Goal: Information Seeking & Learning: Find specific page/section

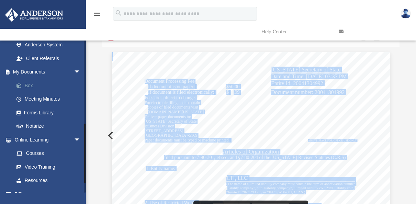
scroll to position [151, 292]
click at [34, 85] on link "Box" at bounding box center [50, 86] width 81 height 14
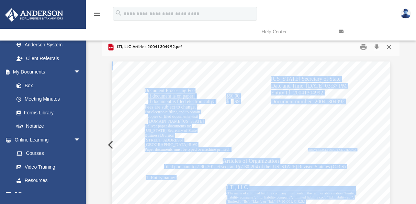
click at [390, 48] on button "Close" at bounding box center [389, 47] width 12 height 11
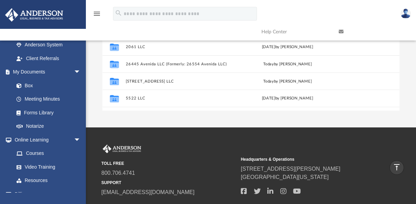
scroll to position [18, 0]
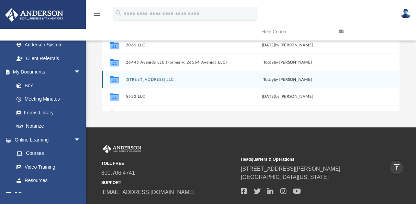
click at [161, 80] on button "[STREET_ADDRESS] LLC" at bounding box center [179, 79] width 106 height 4
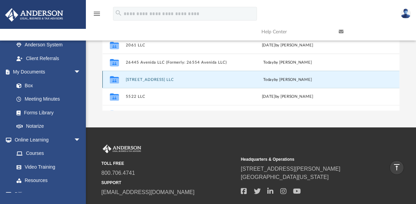
click at [161, 80] on button "[STREET_ADDRESS] LLC" at bounding box center [179, 79] width 106 height 4
click at [146, 80] on button "[STREET_ADDRESS] LLC" at bounding box center [179, 79] width 106 height 4
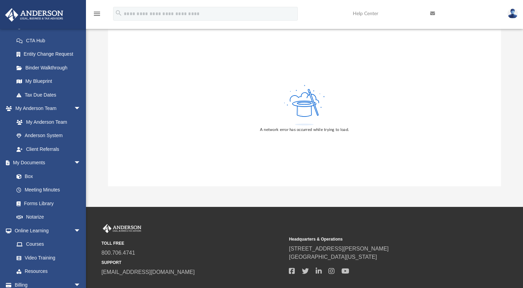
scroll to position [147, 0]
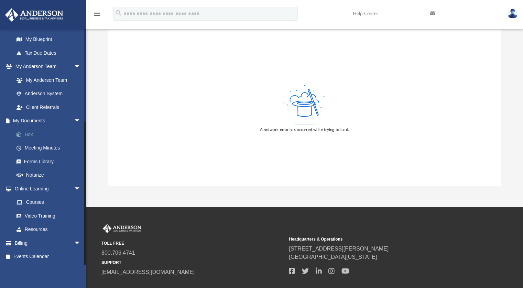
click at [34, 137] on link "Box" at bounding box center [50, 134] width 81 height 14
click at [30, 136] on link "Box" at bounding box center [50, 134] width 81 height 14
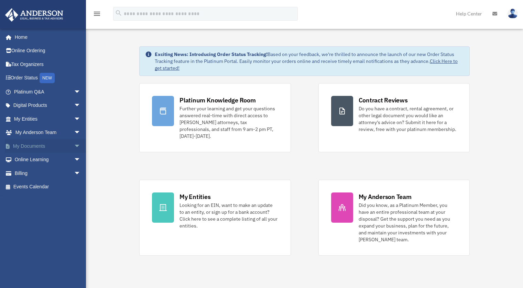
click at [74, 147] on span "arrow_drop_down" at bounding box center [81, 146] width 14 height 14
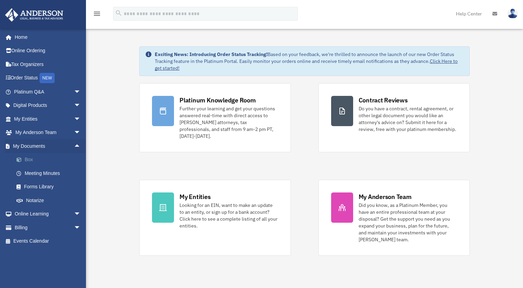
click at [31, 161] on link "Box" at bounding box center [50, 160] width 81 height 14
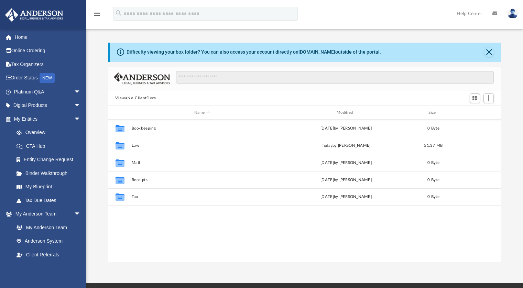
scroll to position [151, 388]
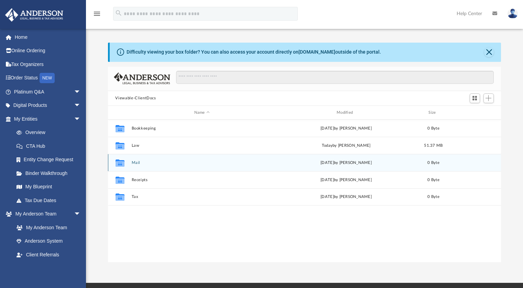
click at [161, 162] on button "Mail" at bounding box center [201, 162] width 141 height 4
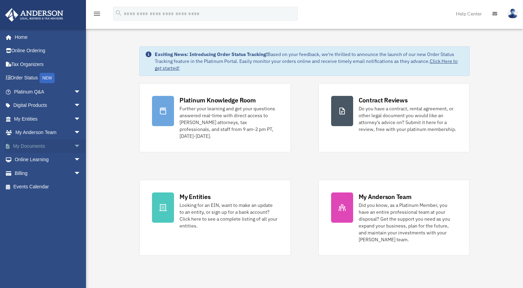
click at [74, 145] on span "arrow_drop_down" at bounding box center [81, 146] width 14 height 14
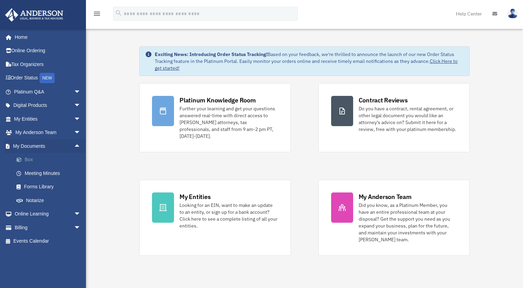
click at [32, 160] on link "Box" at bounding box center [50, 160] width 81 height 14
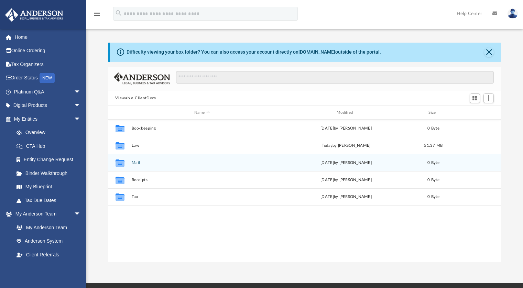
scroll to position [151, 388]
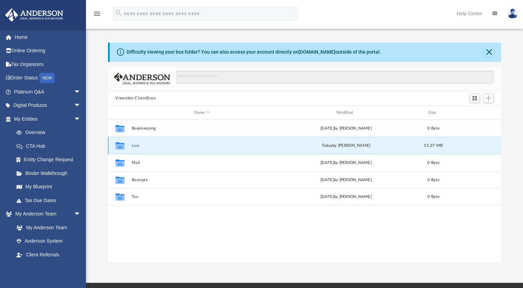
click at [135, 145] on button "Law" at bounding box center [201, 145] width 141 height 4
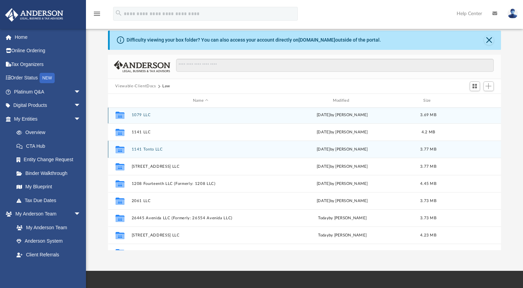
scroll to position [1, 0]
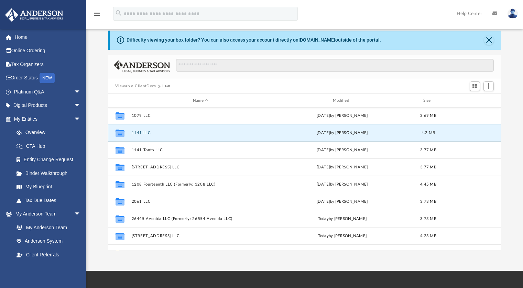
click at [142, 133] on button "1141 LLC" at bounding box center [200, 133] width 138 height 4
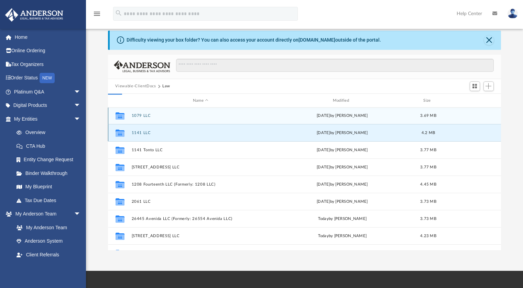
scroll to position [0, 0]
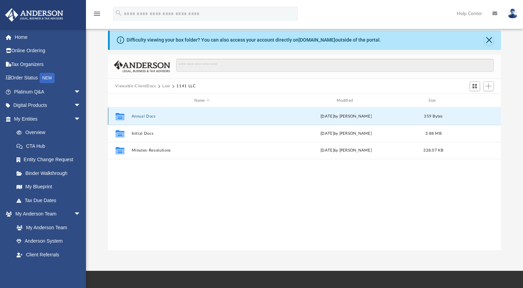
click at [149, 118] on button "Annual Docs" at bounding box center [201, 116] width 141 height 4
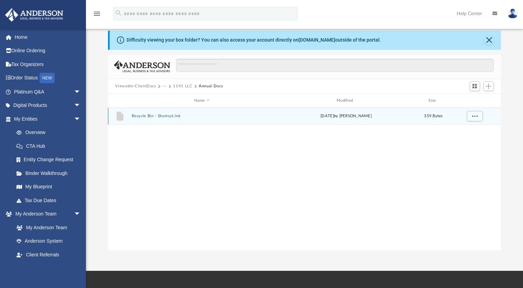
click at [149, 118] on button "Recycle Bin - Shortcut.lnk" at bounding box center [201, 116] width 141 height 4
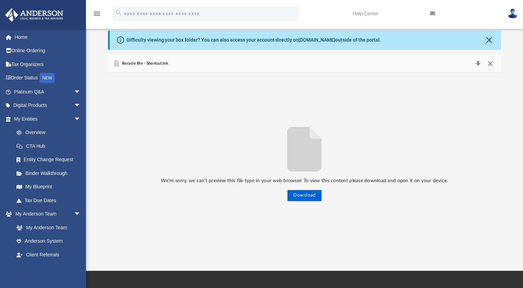
click at [492, 63] on button "Close" at bounding box center [490, 64] width 12 height 10
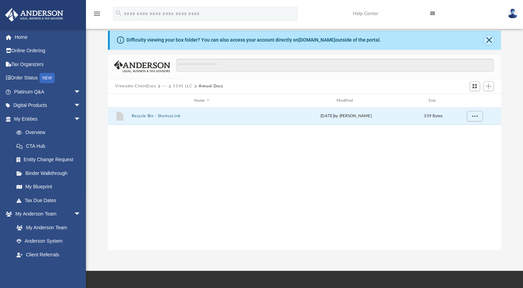
click at [490, 41] on button "Close" at bounding box center [489, 40] width 10 height 10
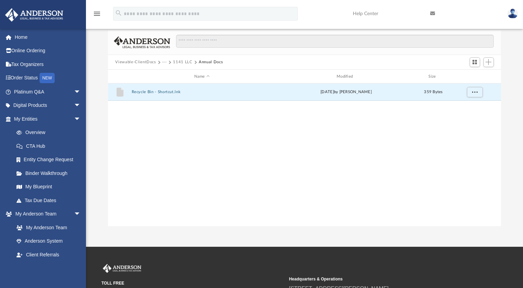
click at [181, 63] on button "1141 LLC" at bounding box center [182, 62] width 19 height 6
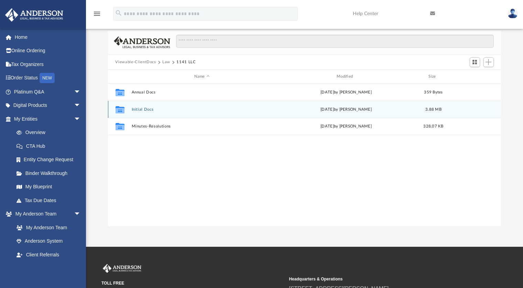
click at [147, 110] on button "Initial Docs" at bounding box center [201, 109] width 141 height 4
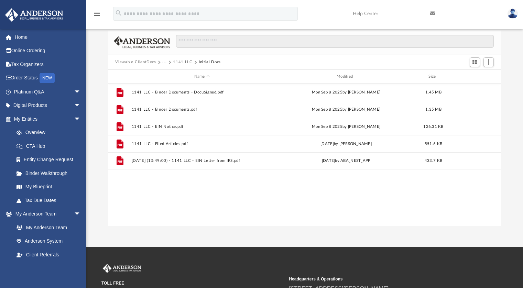
click at [179, 63] on button "1141 LLC" at bounding box center [182, 62] width 19 height 6
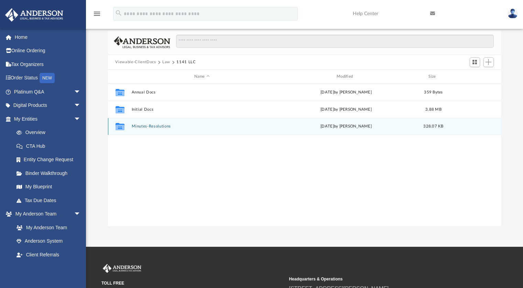
click at [145, 126] on button "Minutes-Resolutions" at bounding box center [201, 126] width 141 height 4
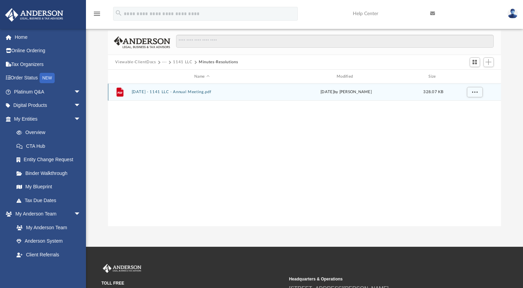
click at [172, 93] on button "[DATE] - 1141 LLC - Annual Meeting.pdf" at bounding box center [201, 92] width 141 height 4
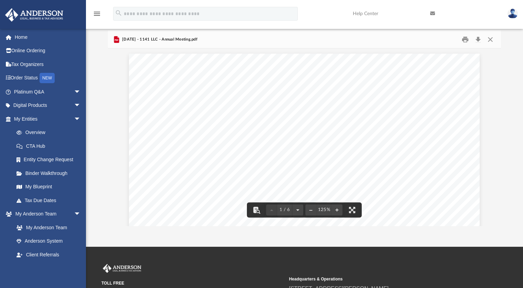
click at [157, 41] on span "[DATE] - 1141 LLC - Annual Meeting.pdf" at bounding box center [159, 39] width 77 height 6
click at [491, 41] on button "Close" at bounding box center [490, 39] width 12 height 11
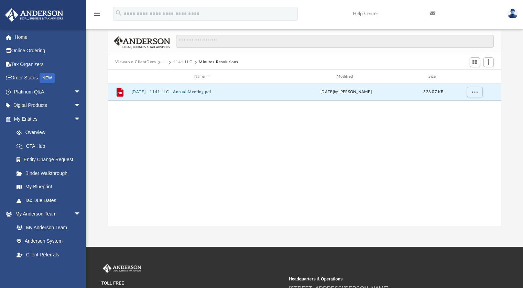
click at [180, 62] on button "1141 LLC" at bounding box center [182, 62] width 19 height 6
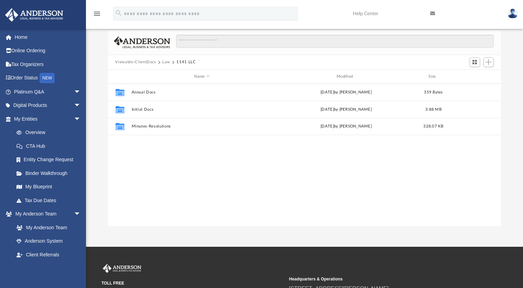
click at [166, 62] on button "Law" at bounding box center [166, 62] width 8 height 6
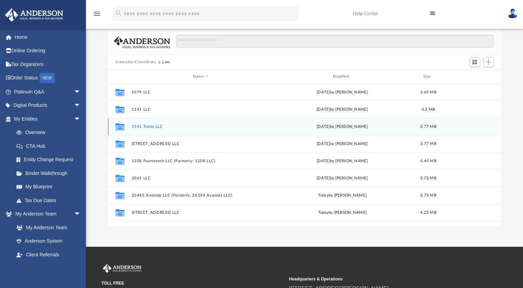
click at [150, 127] on button "1141 Tonto LLC" at bounding box center [200, 126] width 138 height 4
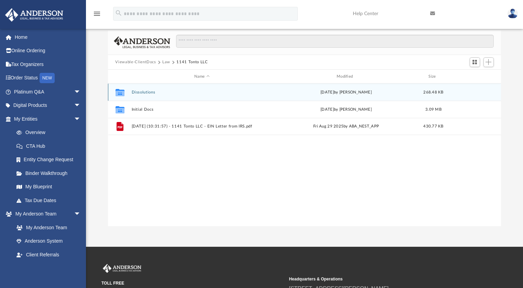
click at [146, 92] on button "Dissolutions" at bounding box center [201, 92] width 141 height 4
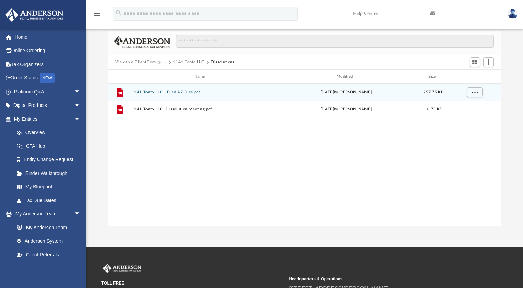
click at [152, 92] on button "1141 Tonto LLC - Filed AZ Diss.pdf" at bounding box center [201, 92] width 141 height 4
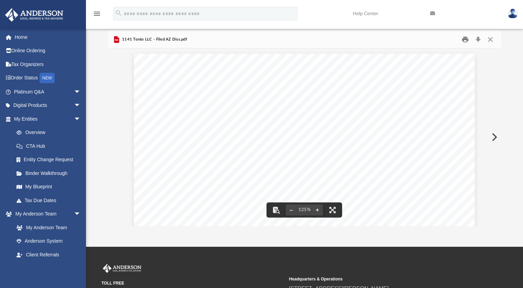
click at [466, 40] on button "Print" at bounding box center [465, 39] width 14 height 11
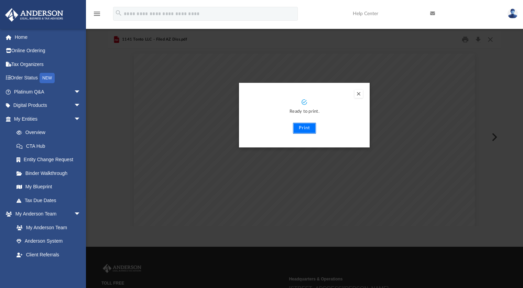
click at [304, 129] on button "Print" at bounding box center [304, 128] width 23 height 11
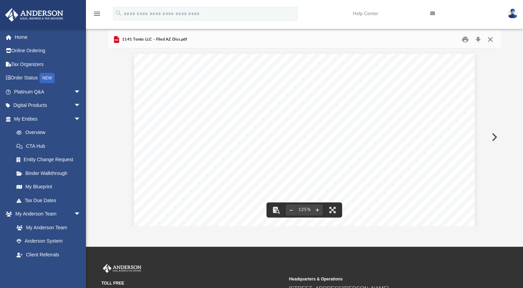
click at [491, 40] on button "Close" at bounding box center [490, 39] width 12 height 11
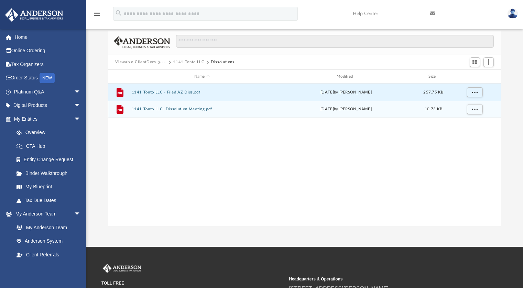
click at [204, 110] on button "1141 Tonto LLC- Dissolution Meeting.pdf" at bounding box center [201, 109] width 141 height 4
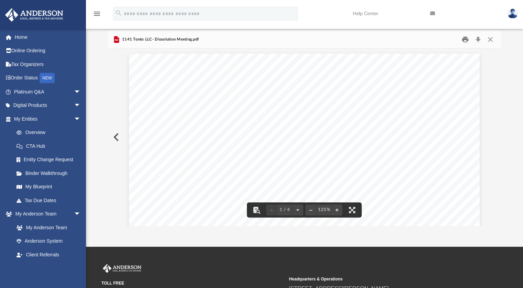
click at [467, 40] on button "Print" at bounding box center [465, 39] width 14 height 11
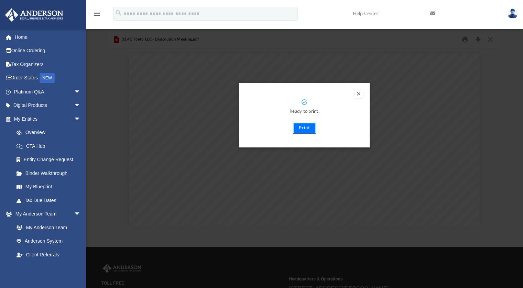
click at [307, 128] on button "Print" at bounding box center [304, 128] width 23 height 11
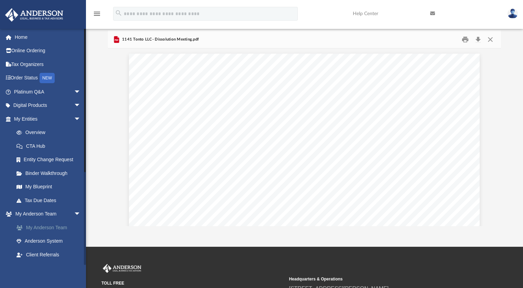
click at [44, 226] on link "My Anderson Team" at bounding box center [50, 228] width 81 height 14
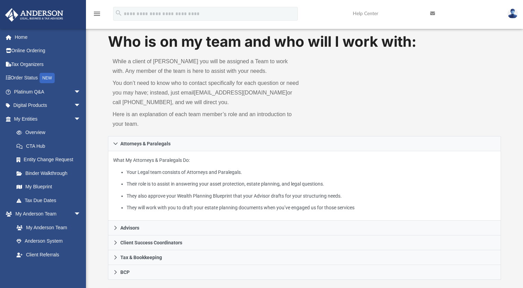
scroll to position [12, 0]
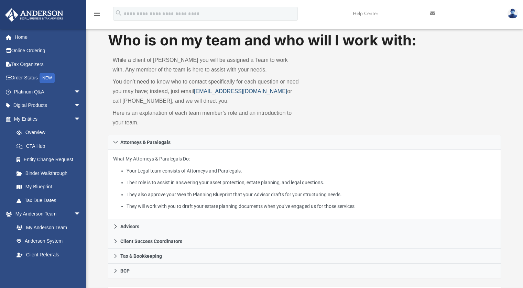
click at [204, 91] on link "[EMAIL_ADDRESS][DOMAIN_NAME]" at bounding box center [240, 91] width 93 height 6
click at [208, 91] on link "[EMAIL_ADDRESS][DOMAIN_NAME]" at bounding box center [240, 91] width 93 height 6
